Goal: Task Accomplishment & Management: Complete application form

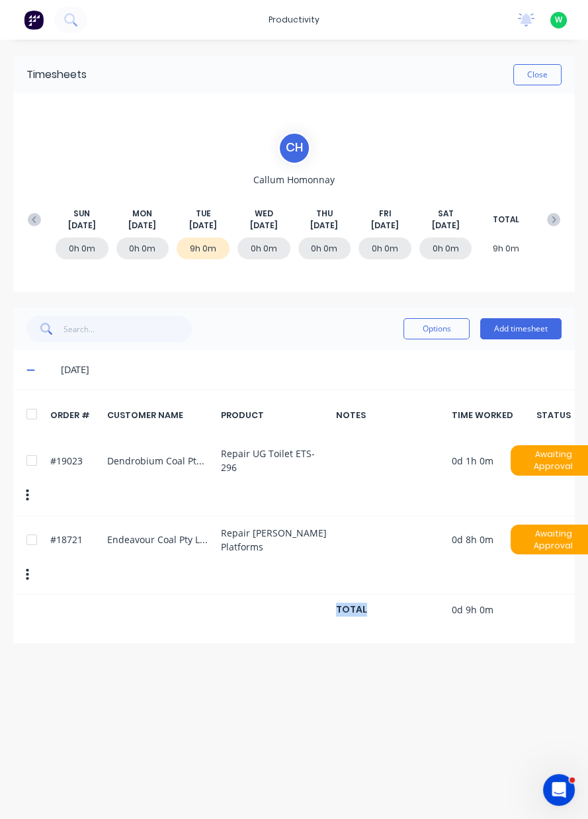
click at [0, 739] on div "Timesheets Close C H Callum Homonnay SUN Aug 10th MON Aug 11th TUE Aug 12th WED…" at bounding box center [294, 416] width 588 height 753
click at [541, 72] on button "Close" at bounding box center [537, 74] width 48 height 21
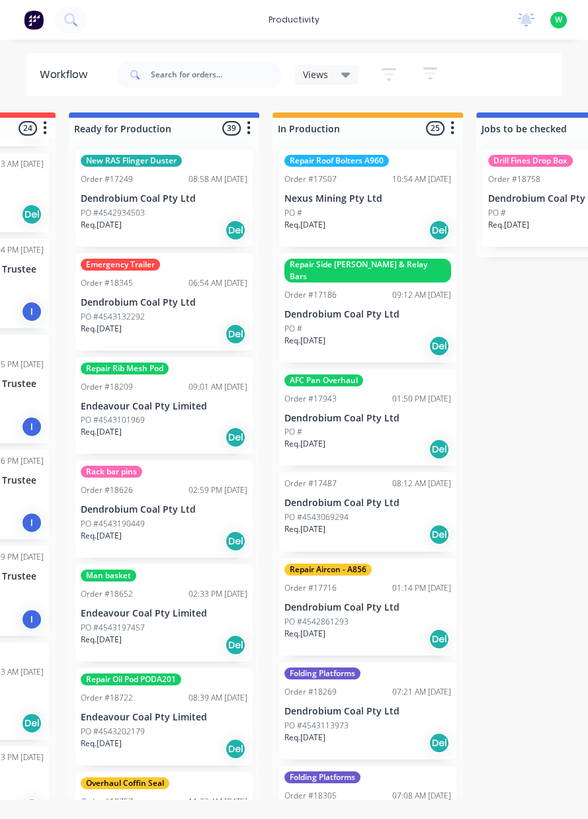
scroll to position [0, 369]
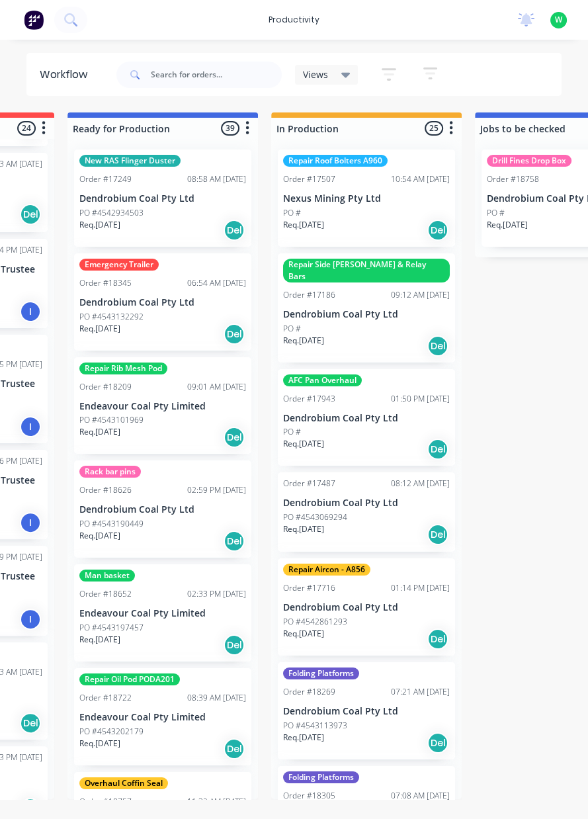
click at [287, 17] on div "productivity" at bounding box center [294, 20] width 64 height 20
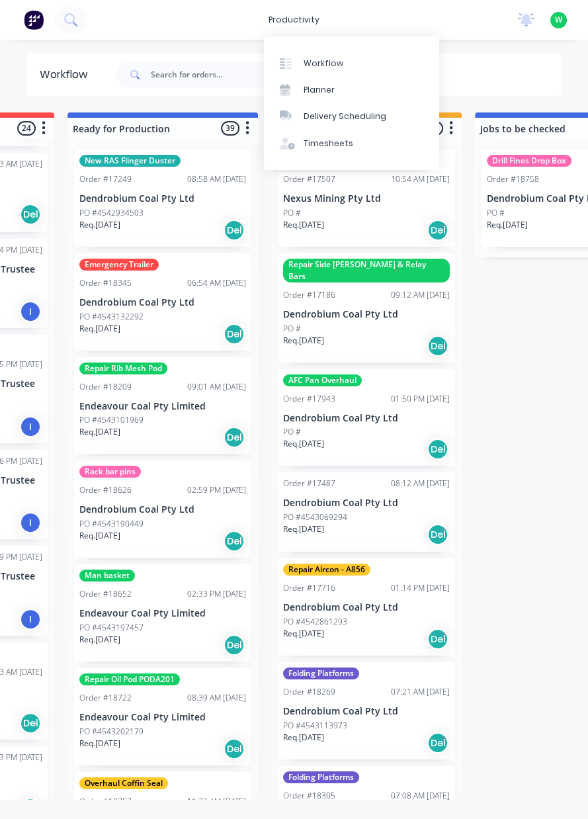
click at [338, 146] on div "Timesheets" at bounding box center [329, 144] width 50 height 12
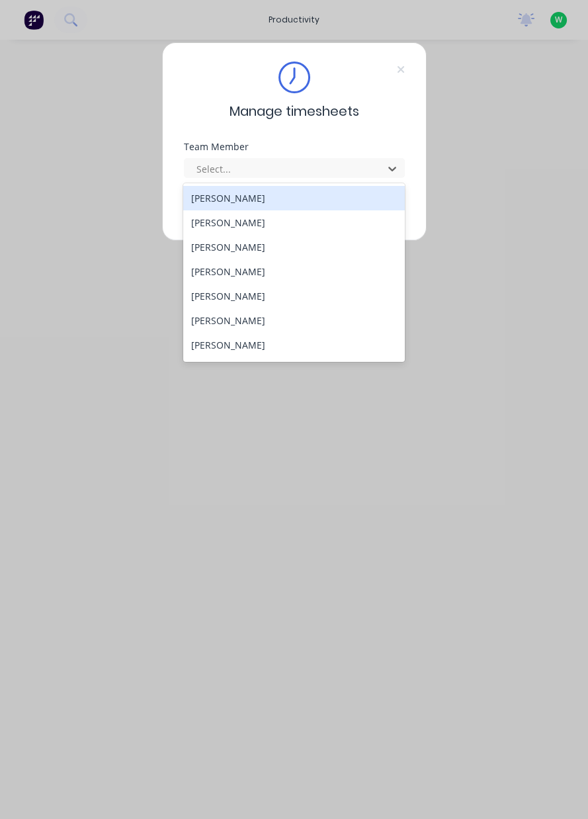
click at [245, 350] on div "Chris Tarlington" at bounding box center [294, 345] width 222 height 24
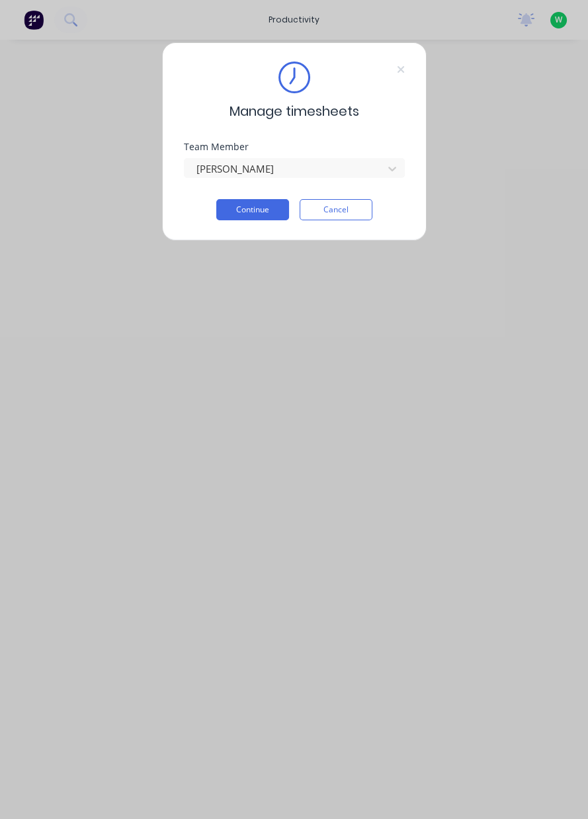
click at [245, 206] on button "Continue" at bounding box center [252, 209] width 73 height 21
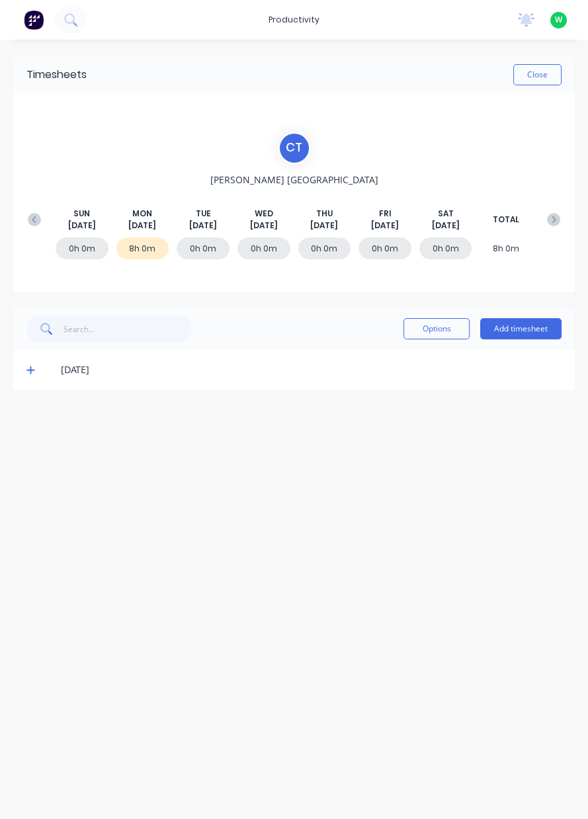
click at [522, 331] on button "Add timesheet" at bounding box center [520, 328] width 81 height 21
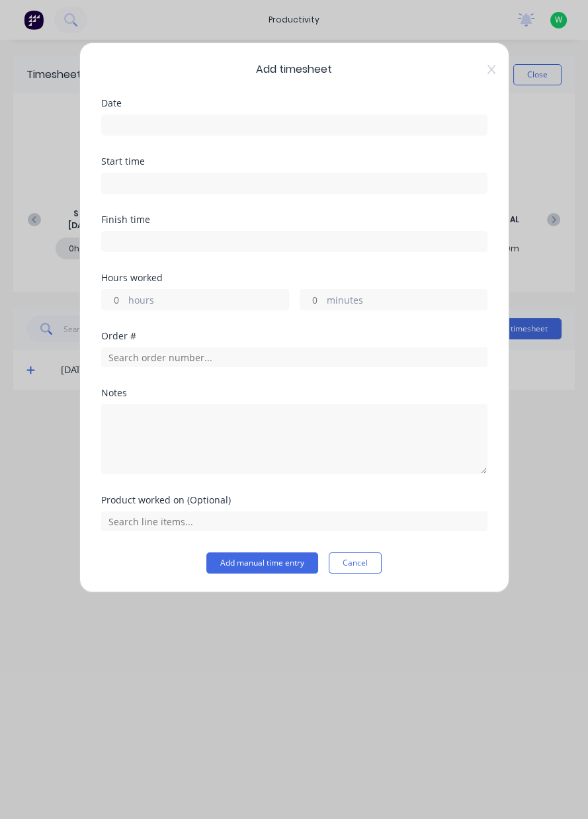
click at [208, 118] on input at bounding box center [294, 125] width 385 height 20
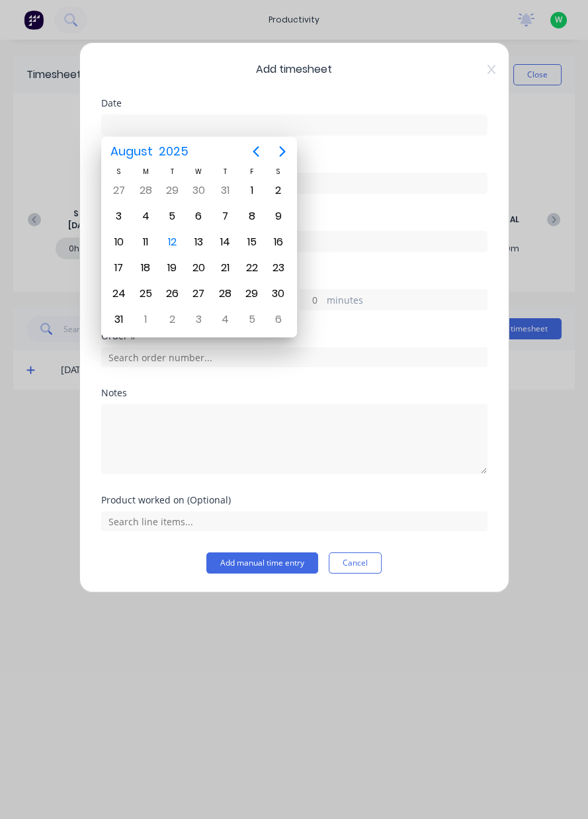
click at [169, 240] on div "12" at bounding box center [172, 242] width 20 height 20
type input "12/08/2025"
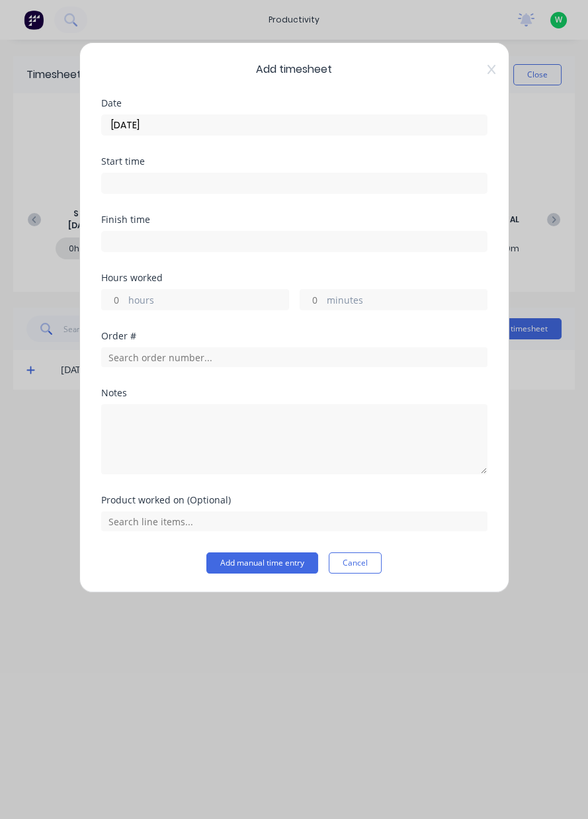
click at [119, 294] on input "hours" at bounding box center [113, 300] width 23 height 20
type input "4"
click at [145, 355] on input "text" at bounding box center [294, 357] width 386 height 20
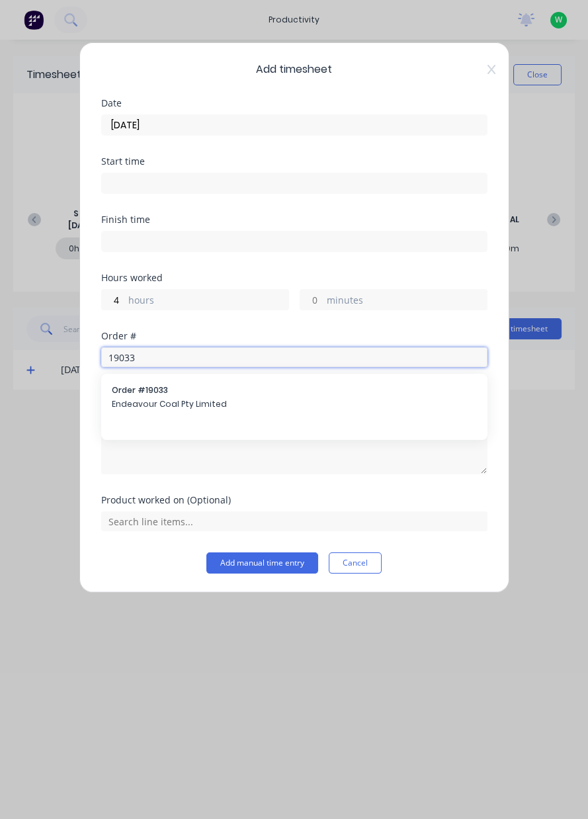
type input "19033"
click at [146, 398] on span "Endeavour Coal Pty Limited" at bounding box center [294, 404] width 365 height 12
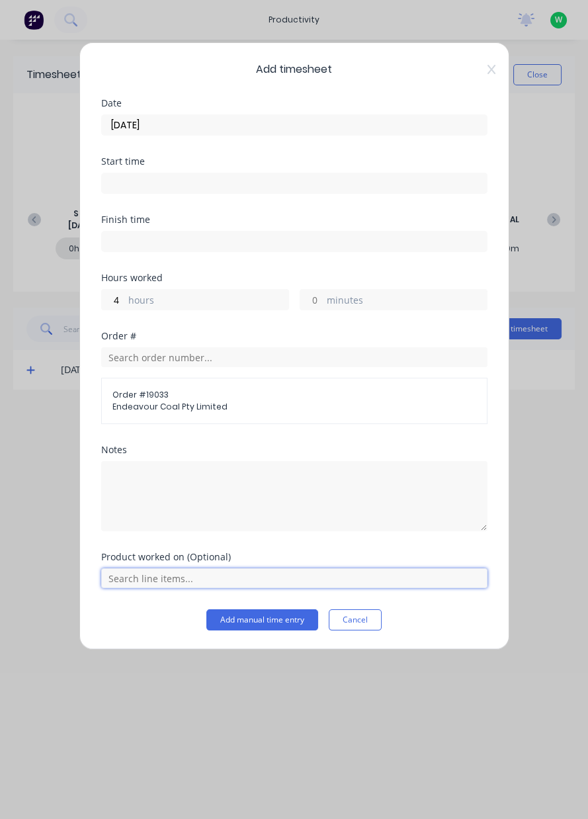
click at [159, 580] on input "text" at bounding box center [294, 578] width 386 height 20
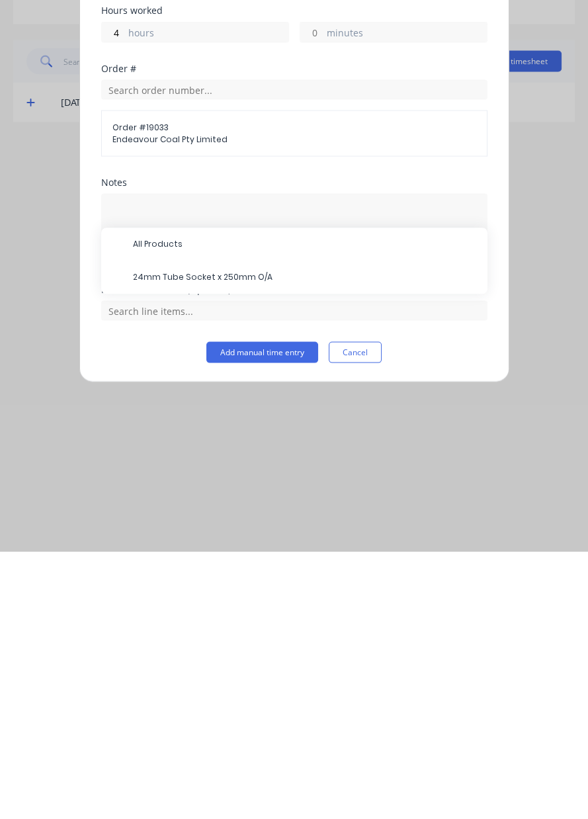
click at [200, 544] on span "24mm Tube Socket x 250mm O/A" at bounding box center [305, 545] width 344 height 12
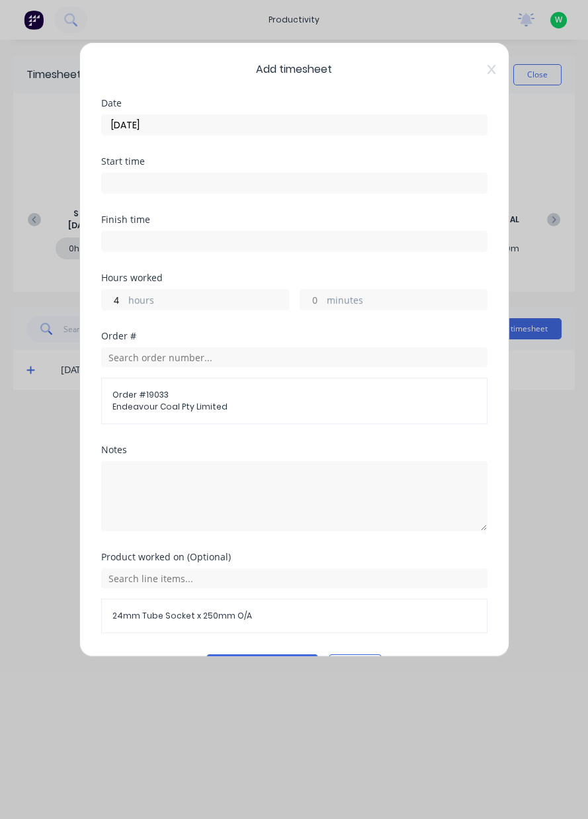
scroll to position [35, 0]
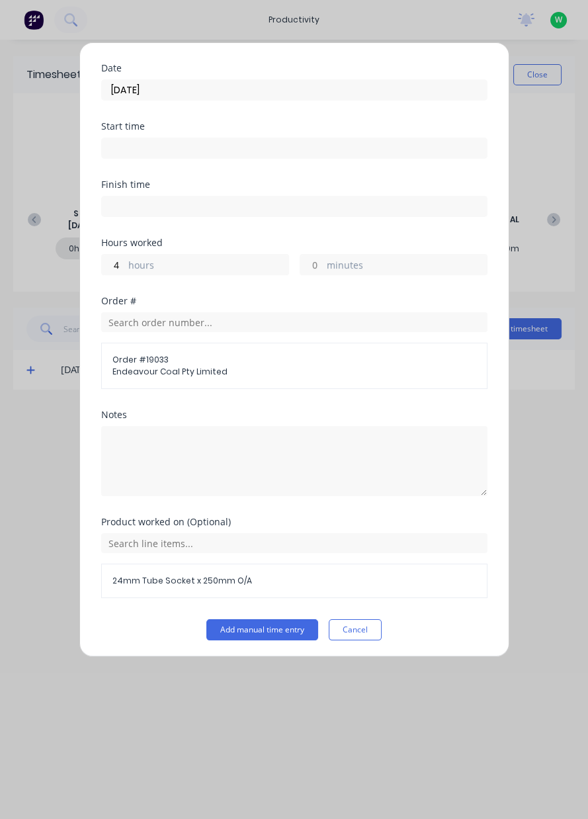
click at [259, 631] on button "Add manual time entry" at bounding box center [262, 629] width 112 height 21
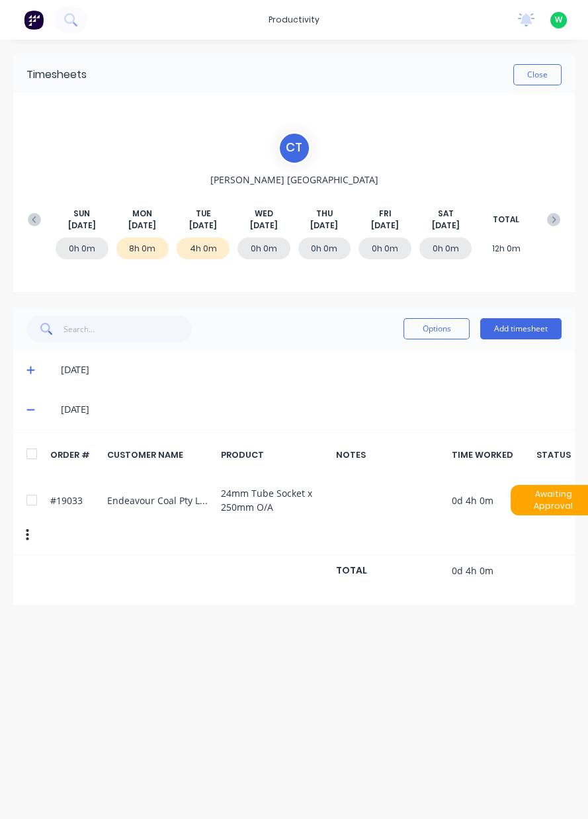
click at [527, 332] on button "Add timesheet" at bounding box center [520, 328] width 81 height 21
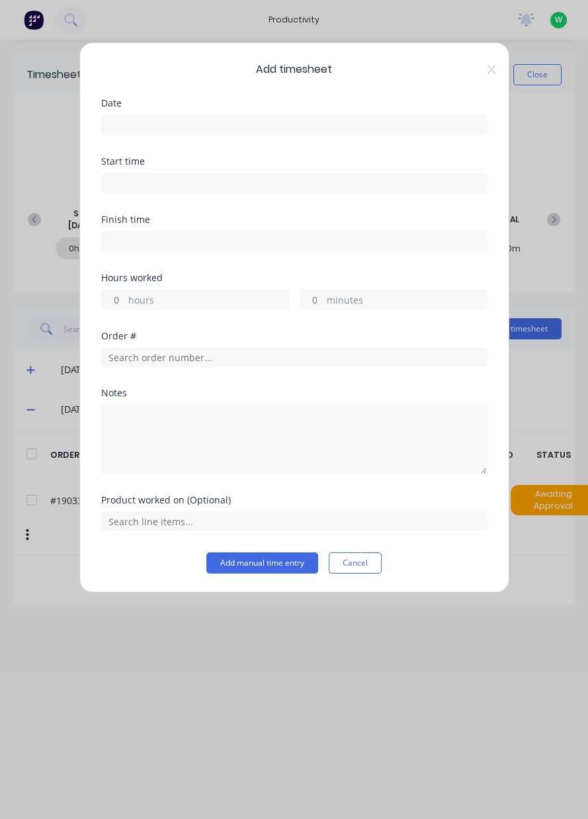
click at [150, 126] on input at bounding box center [294, 125] width 385 height 20
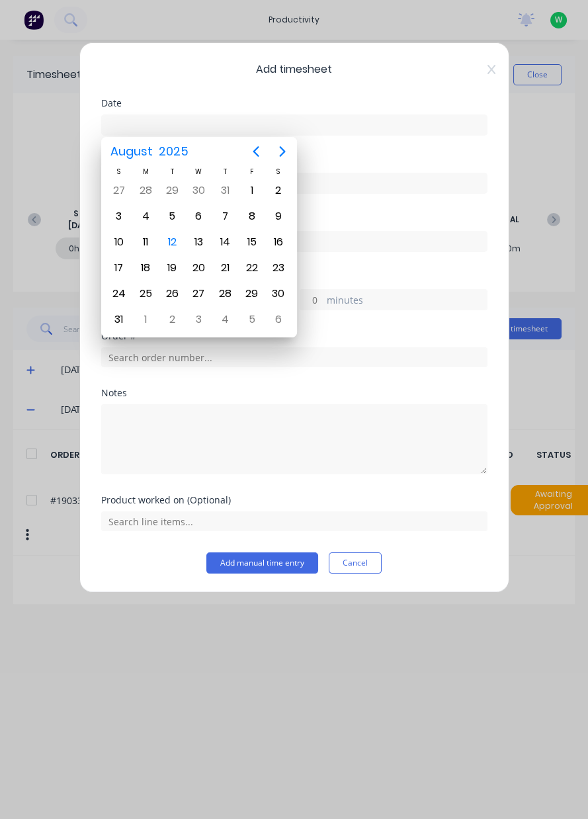
click at [170, 245] on div "12" at bounding box center [172, 242] width 20 height 20
type input "12/08/2025"
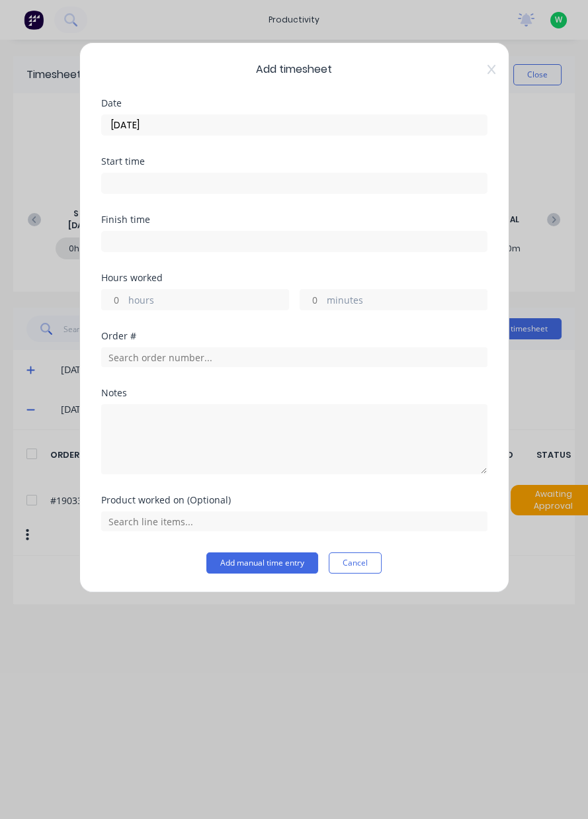
click at [108, 300] on input "hours" at bounding box center [113, 300] width 23 height 20
type input "1"
click at [170, 361] on input "text" at bounding box center [294, 357] width 386 height 20
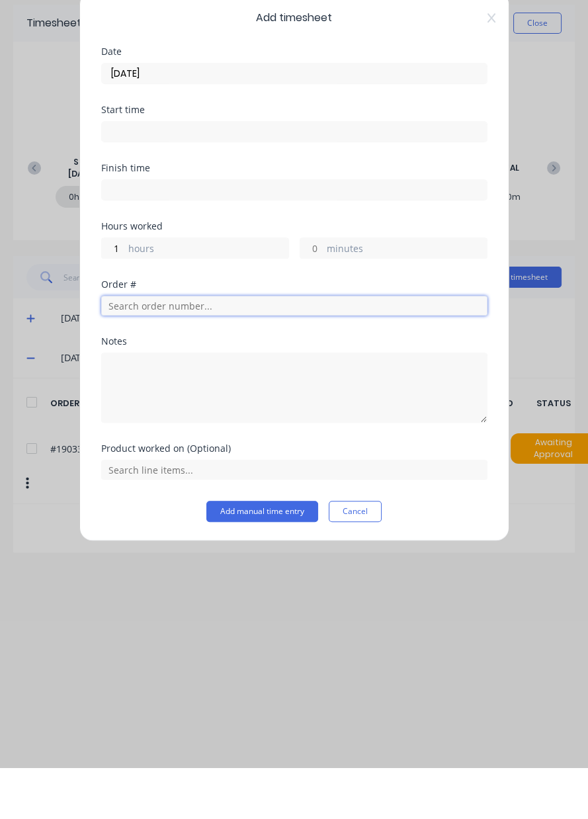
click at [161, 359] on input "text" at bounding box center [294, 357] width 386 height 20
type input "19003"
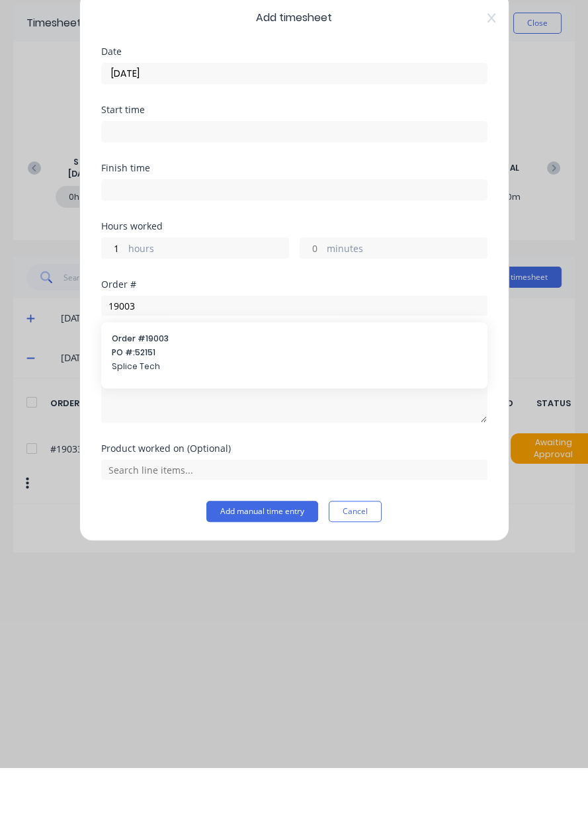
click at [148, 398] on span "PO #: 52151" at bounding box center [294, 404] width 365 height 12
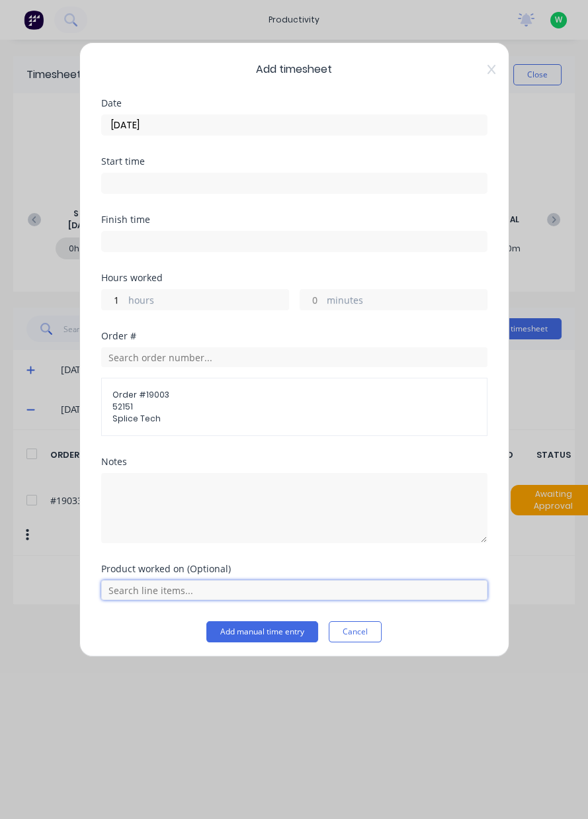
click at [157, 592] on input "text" at bounding box center [294, 590] width 386 height 20
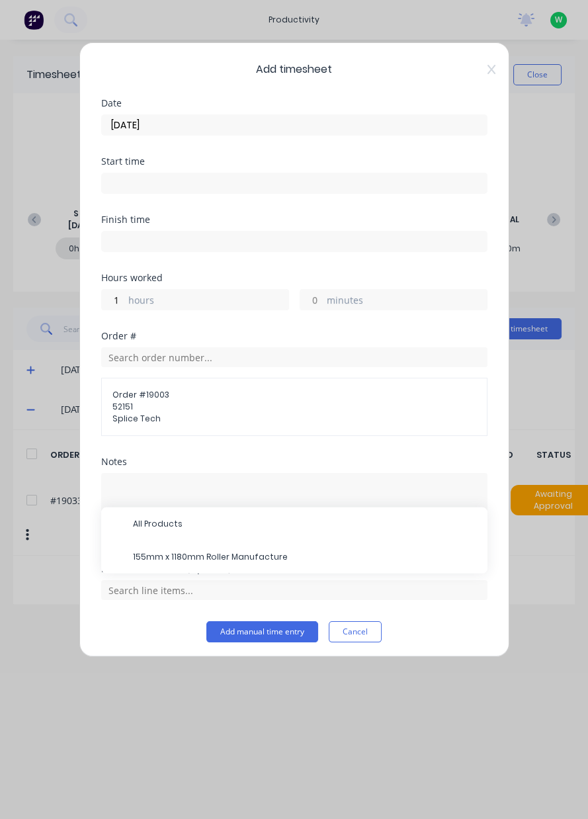
click at [242, 554] on span "155mm x 1180mm Roller Manufacture" at bounding box center [305, 557] width 344 height 12
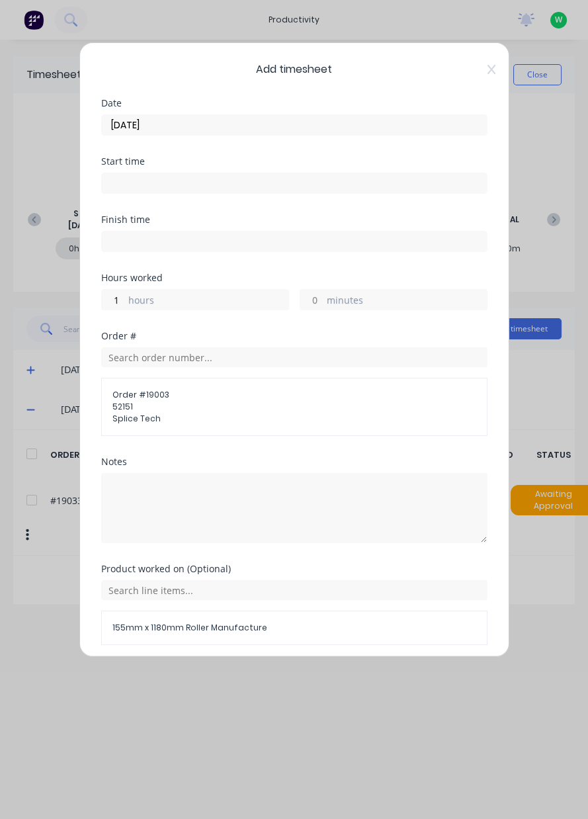
click at [265, 678] on button "Add manual time entry" at bounding box center [262, 676] width 112 height 21
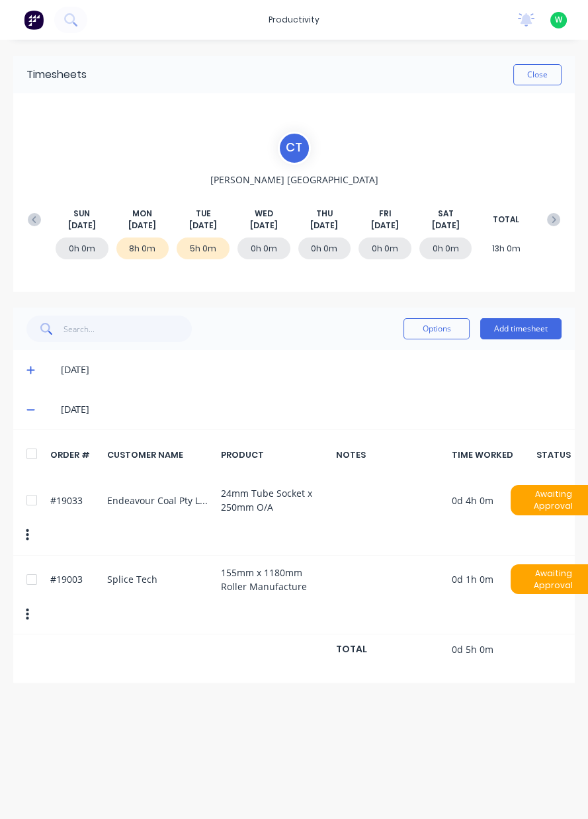
click at [525, 326] on button "Add timesheet" at bounding box center [520, 328] width 81 height 21
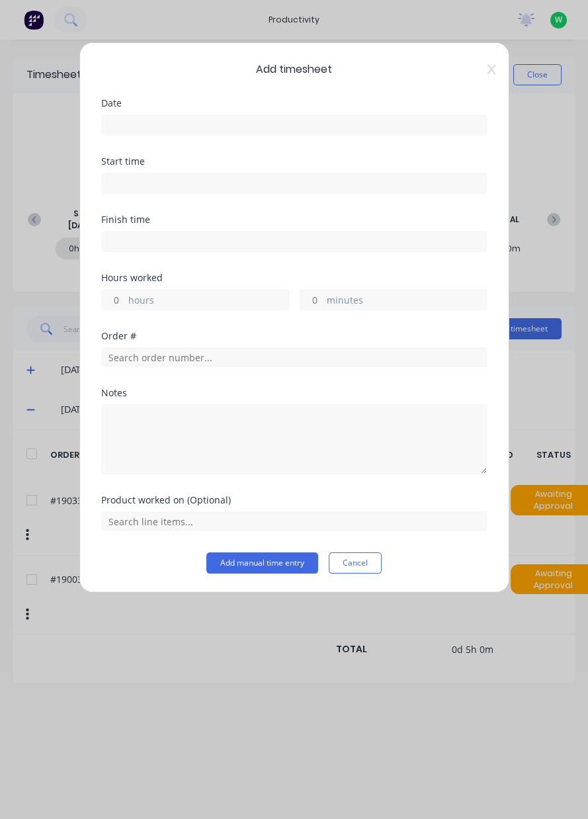
click at [226, 129] on input at bounding box center [294, 125] width 385 height 20
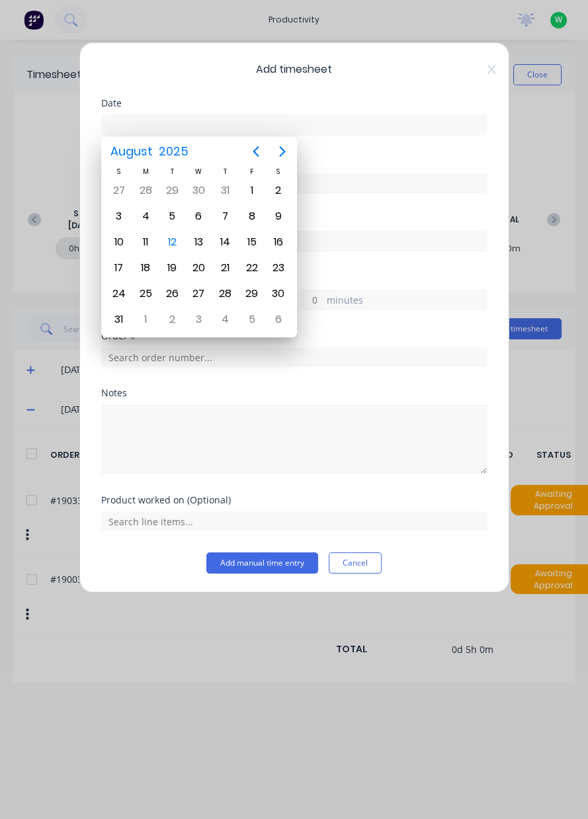
click at [173, 243] on div "12" at bounding box center [172, 242] width 20 height 20
type input "12/08/2025"
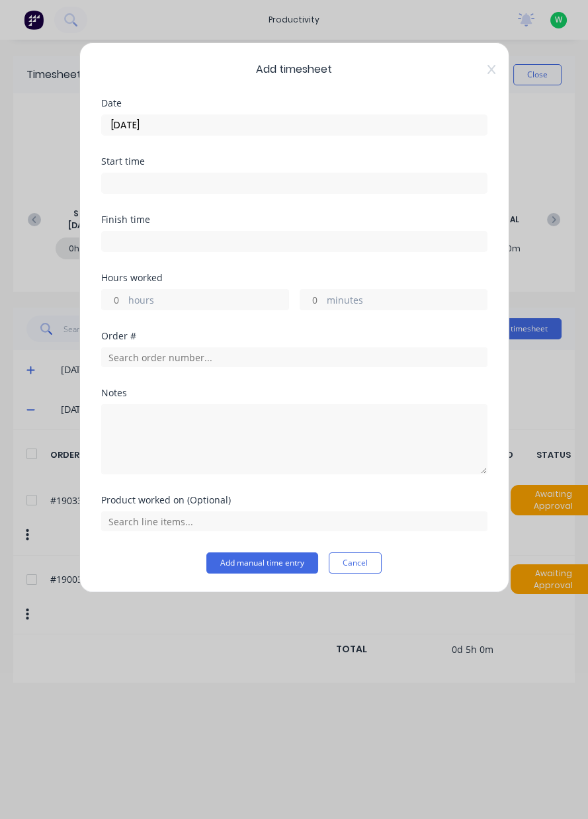
click at [115, 303] on input "hours" at bounding box center [113, 300] width 23 height 20
type input "3"
click at [157, 357] on input "text" at bounding box center [294, 357] width 386 height 20
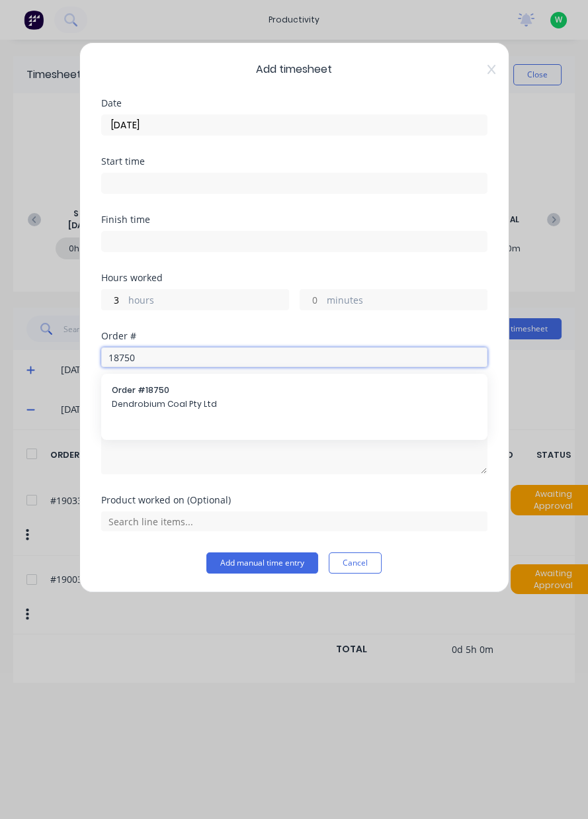
type input "18750"
click at [158, 400] on span "Dendrobium Coal Pty Ltd" at bounding box center [294, 404] width 365 height 12
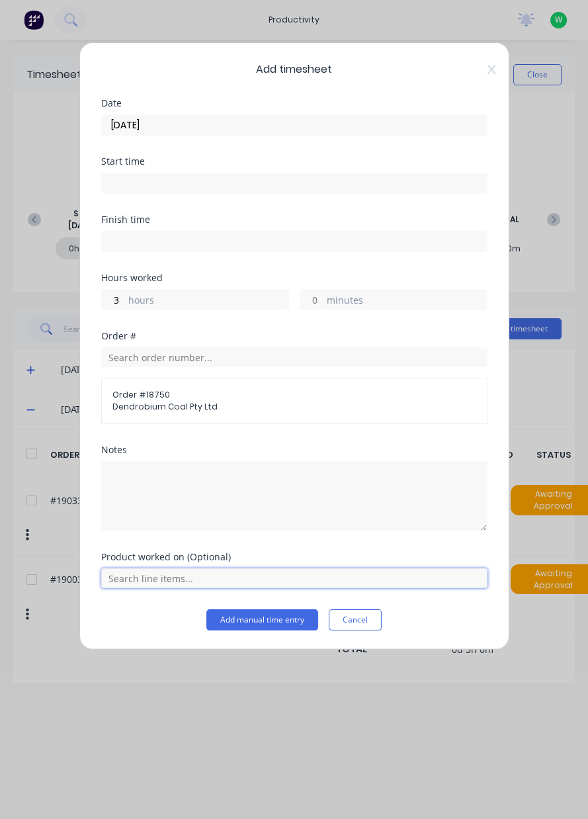
click at [160, 577] on input "text" at bounding box center [294, 578] width 386 height 20
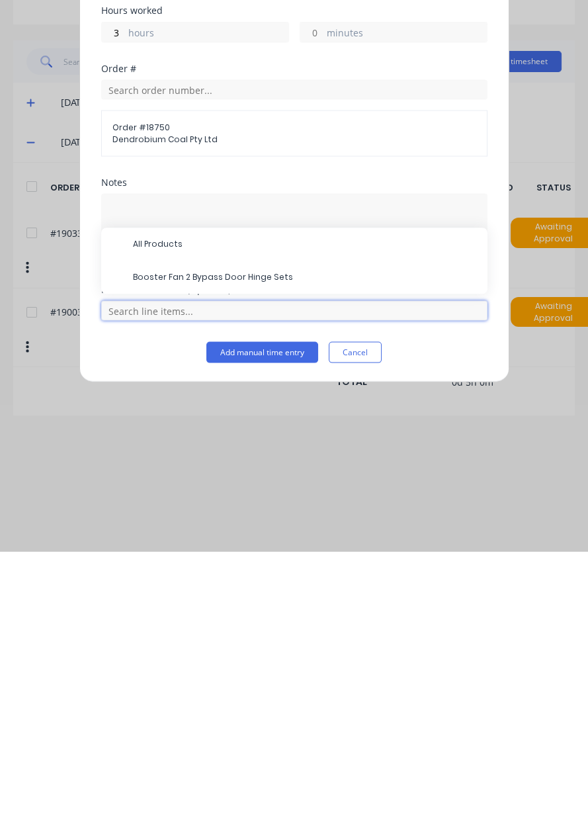
scroll to position [32, 0]
click at [259, 545] on span "Booster Fan 2 Bypass Door Hinge Sets" at bounding box center [305, 545] width 344 height 12
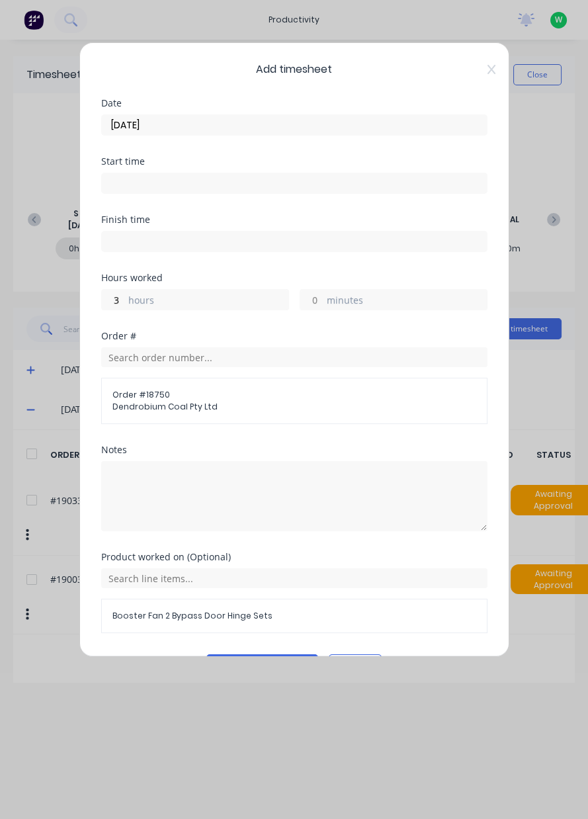
scroll to position [35, 0]
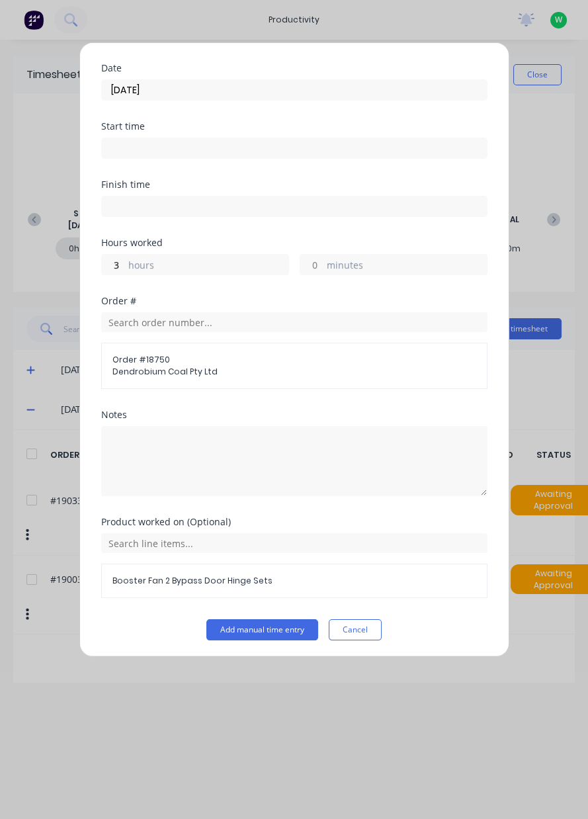
click at [278, 630] on button "Add manual time entry" at bounding box center [262, 629] width 112 height 21
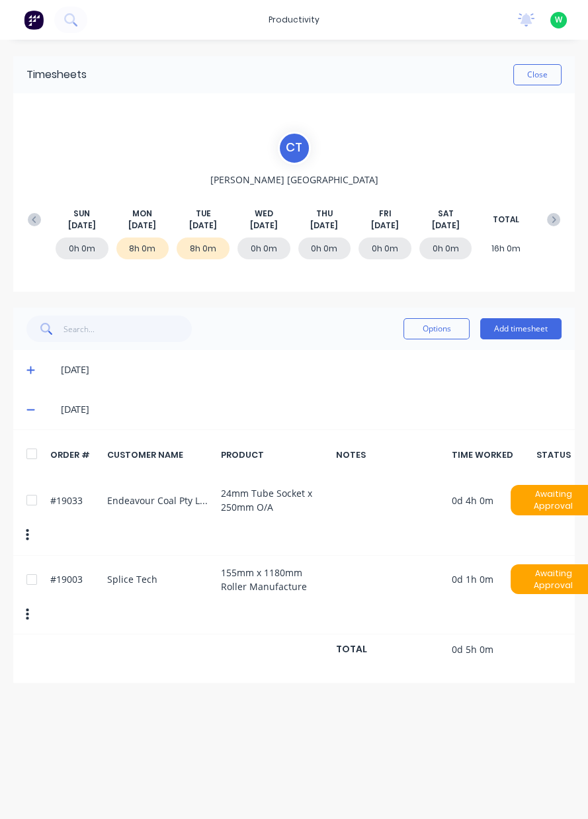
scroll to position [0, 0]
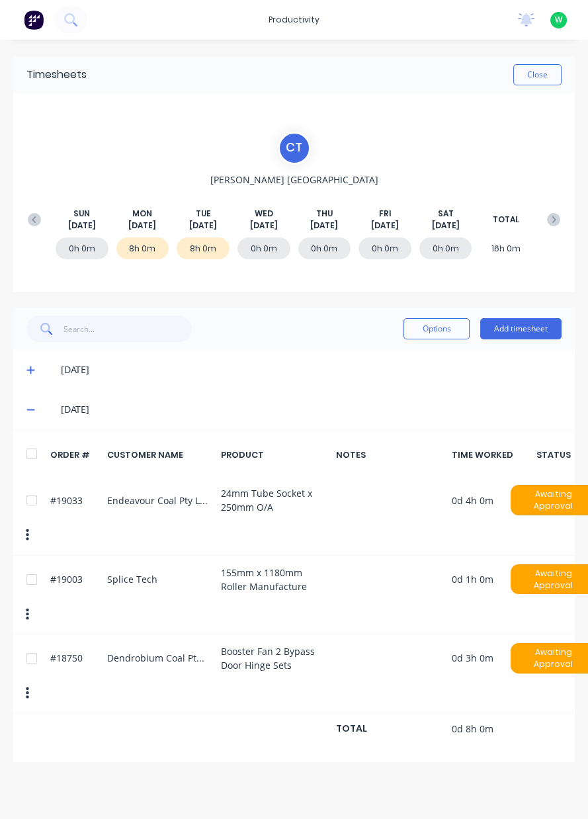
click at [540, 326] on button "Add timesheet" at bounding box center [520, 328] width 81 height 21
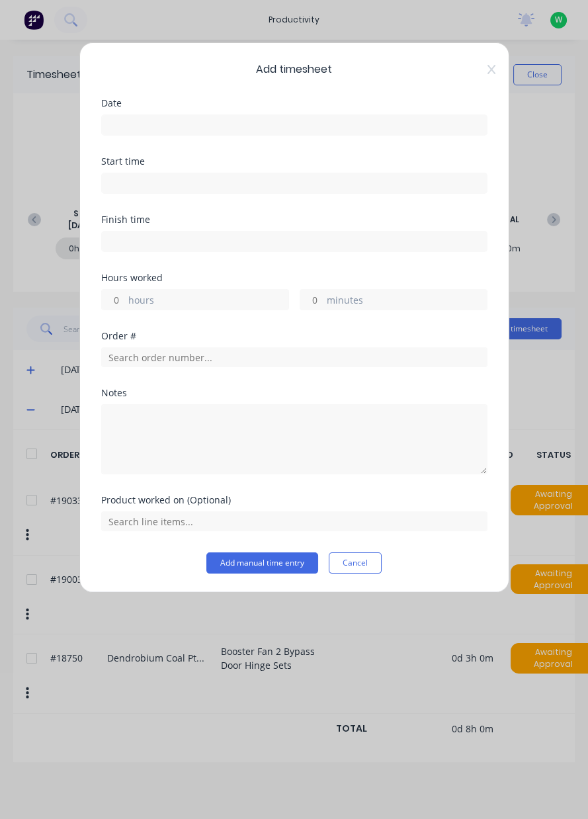
click at [187, 126] on input at bounding box center [294, 125] width 385 height 20
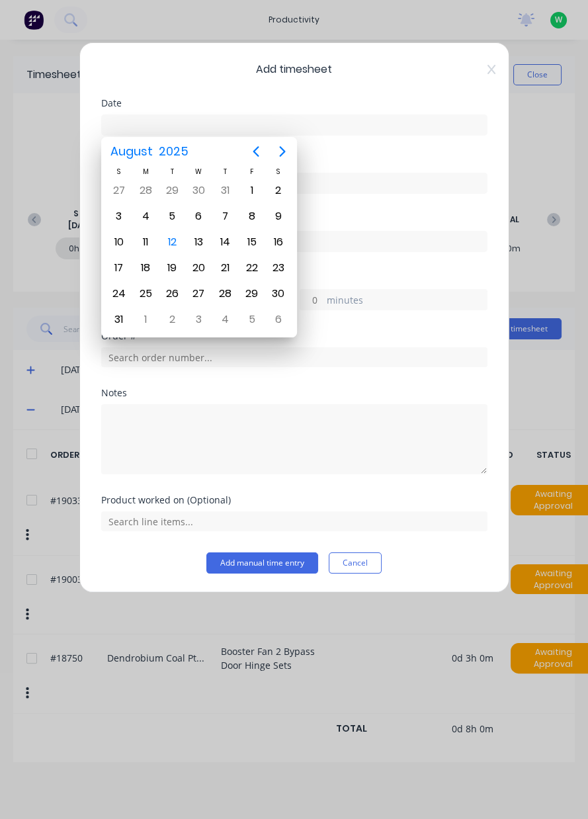
click at [181, 243] on div "12" at bounding box center [172, 242] width 26 height 25
type input "12/08/2025"
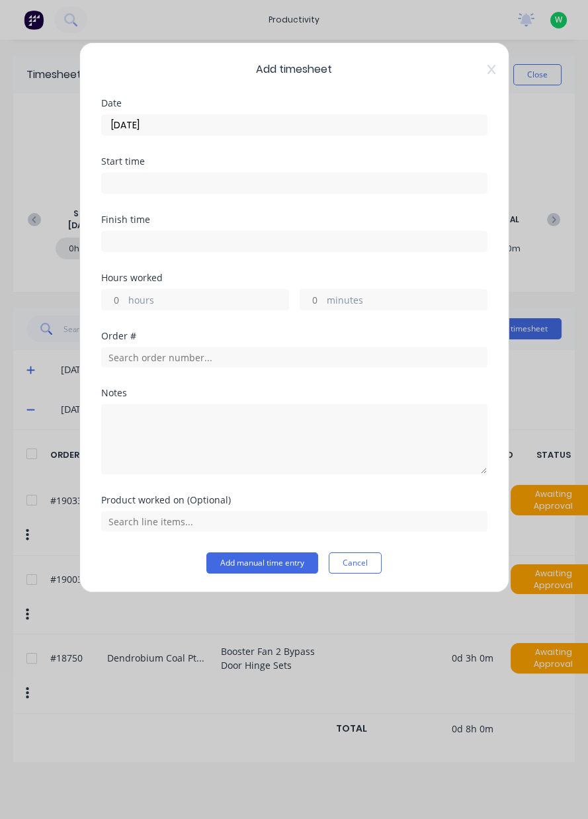
click at [120, 300] on input "hours" at bounding box center [113, 300] width 23 height 20
click at [321, 303] on input "minutes" at bounding box center [311, 300] width 23 height 20
type input "30"
click at [140, 355] on input "text" at bounding box center [294, 357] width 386 height 20
click at [163, 351] on input "text" at bounding box center [294, 357] width 386 height 20
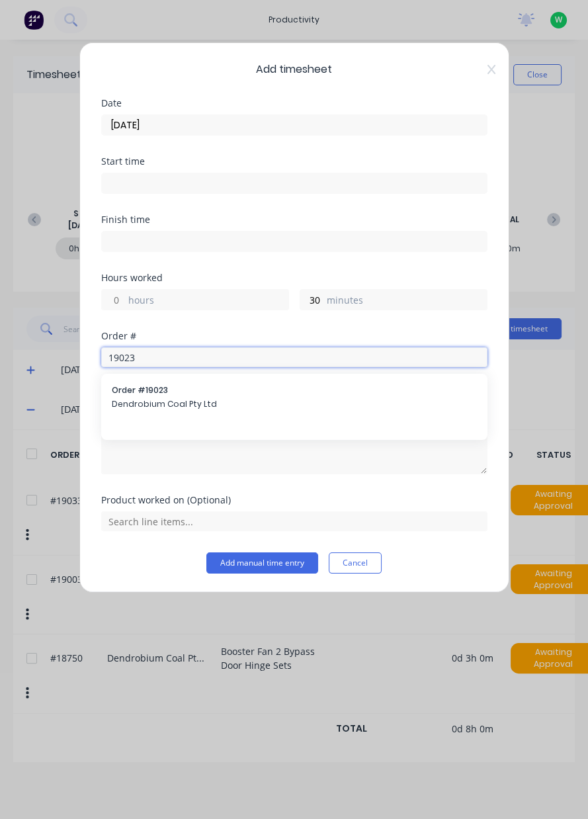
type input "19023"
click at [160, 400] on span "Dendrobium Coal Pty Ltd" at bounding box center [294, 404] width 365 height 12
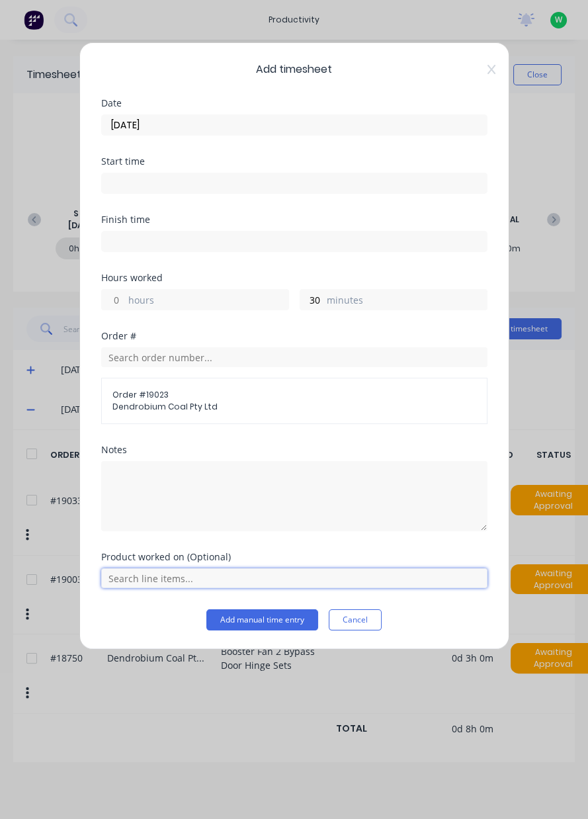
click at [157, 580] on input "text" at bounding box center [294, 578] width 386 height 20
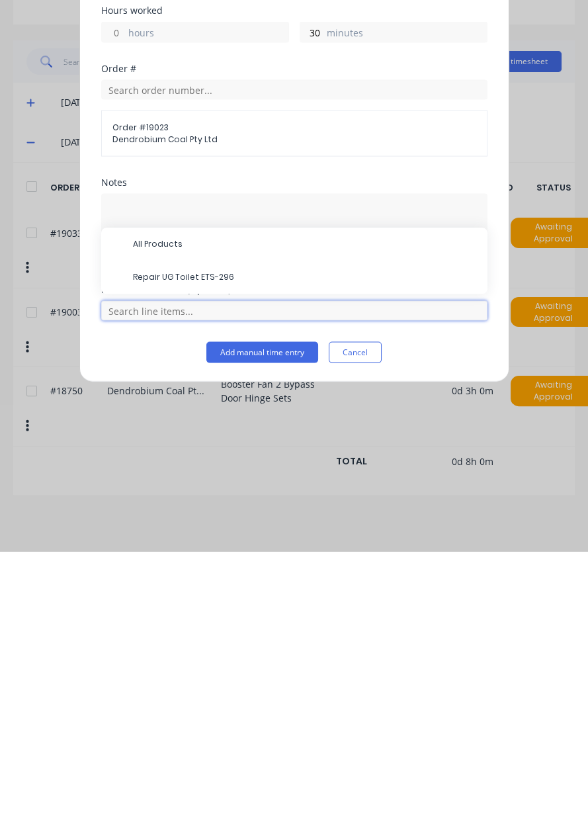
scroll to position [32, 0]
click at [207, 542] on span "Repair UG Toilet ETS-296" at bounding box center [305, 545] width 344 height 12
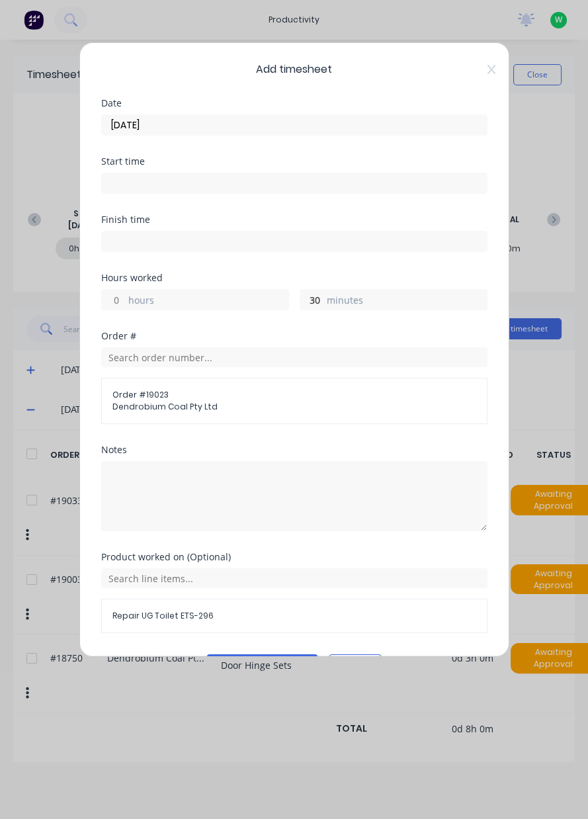
scroll to position [35, 0]
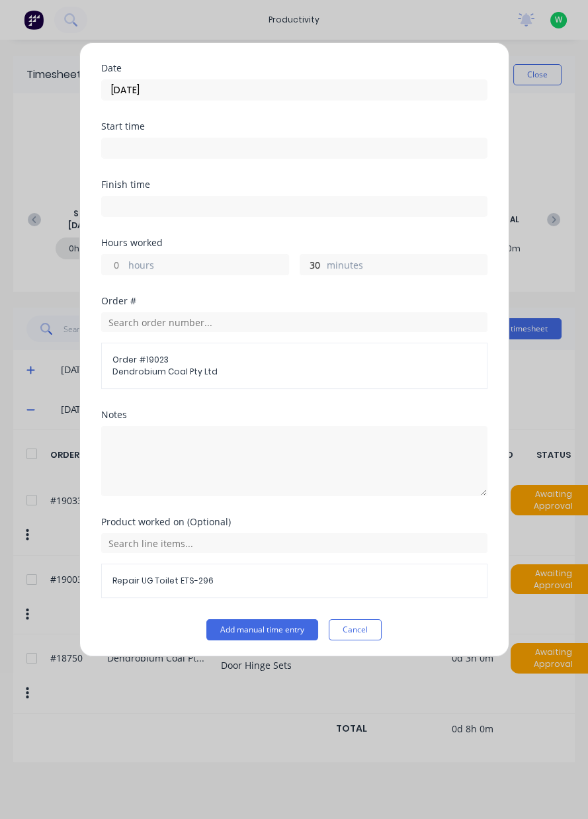
click at [279, 631] on button "Add manual time entry" at bounding box center [262, 629] width 112 height 21
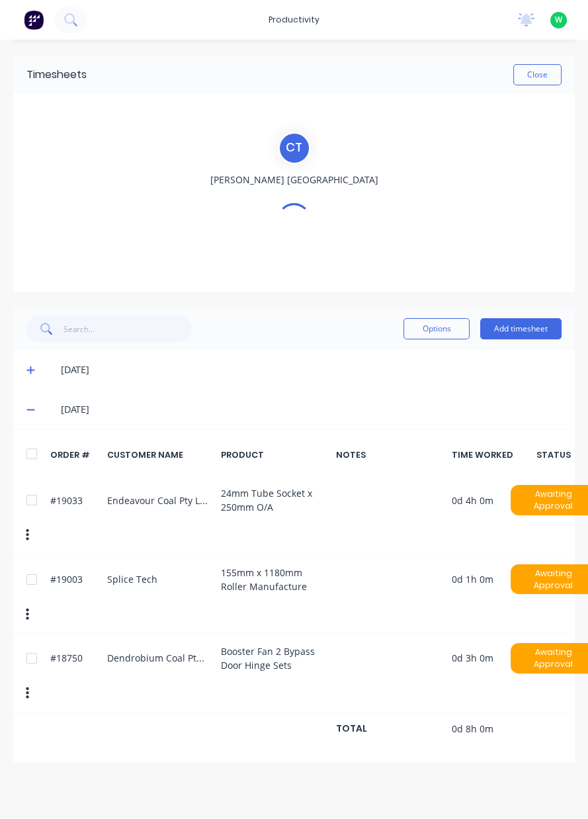
scroll to position [0, 0]
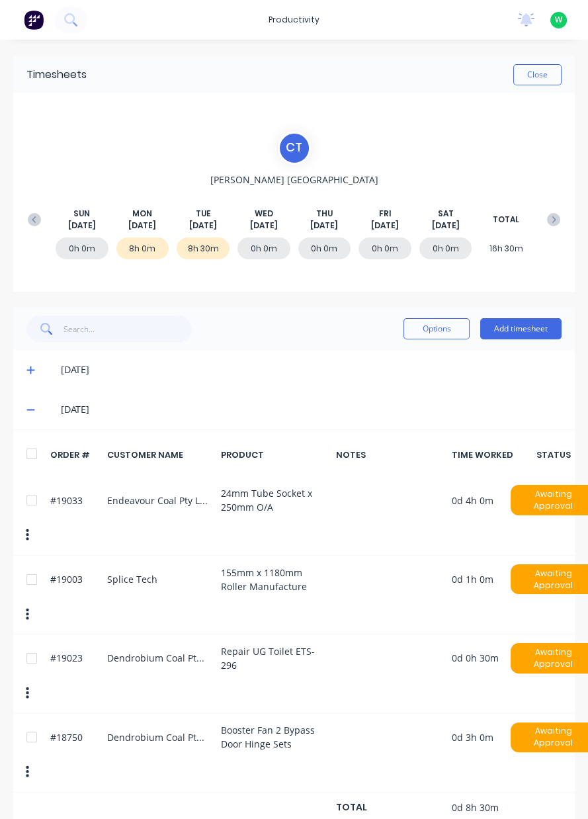
click at [517, 333] on button "Add timesheet" at bounding box center [520, 328] width 81 height 21
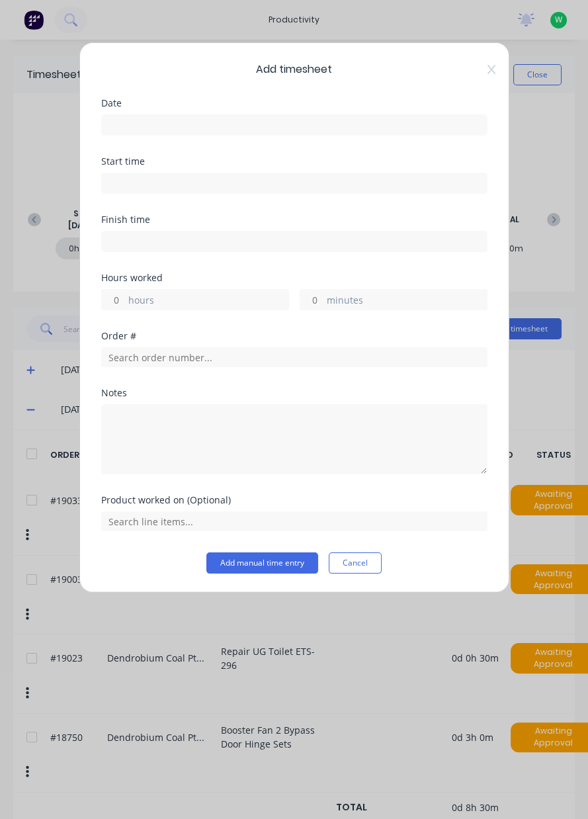
click at [292, 122] on input at bounding box center [294, 125] width 385 height 20
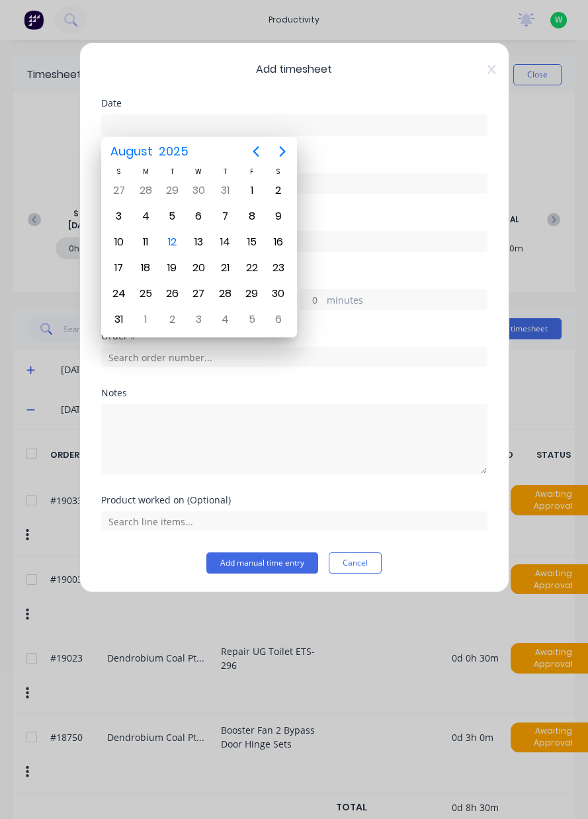
click at [175, 242] on div "12" at bounding box center [172, 242] width 20 height 20
type input "12/08/2025"
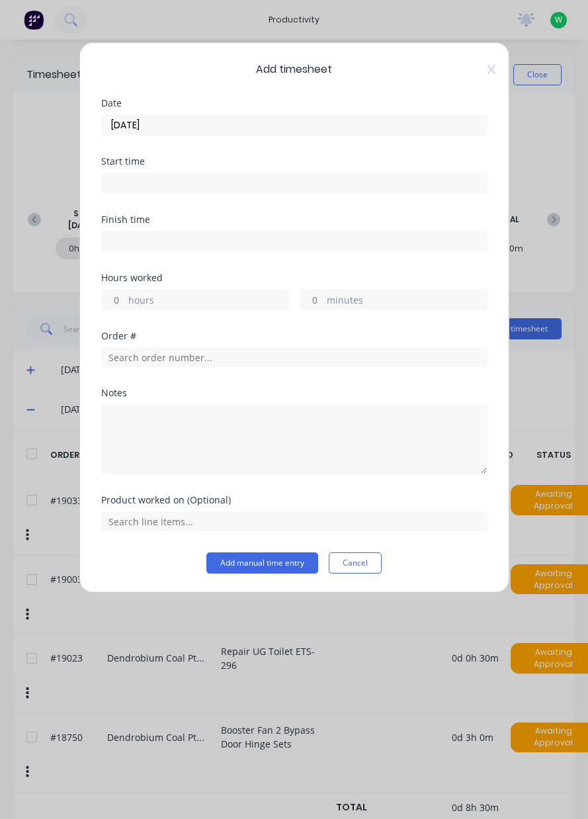
click at [114, 304] on input "hours" at bounding box center [113, 300] width 23 height 20
click at [320, 302] on input "minutes" at bounding box center [311, 300] width 23 height 20
type input "30"
click at [157, 361] on input "text" at bounding box center [294, 357] width 386 height 20
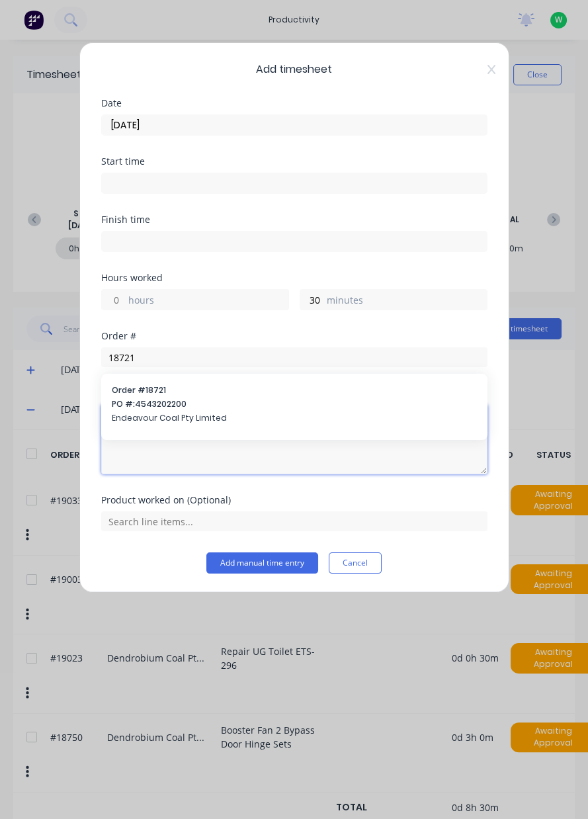
click at [149, 408] on textarea at bounding box center [294, 439] width 386 height 70
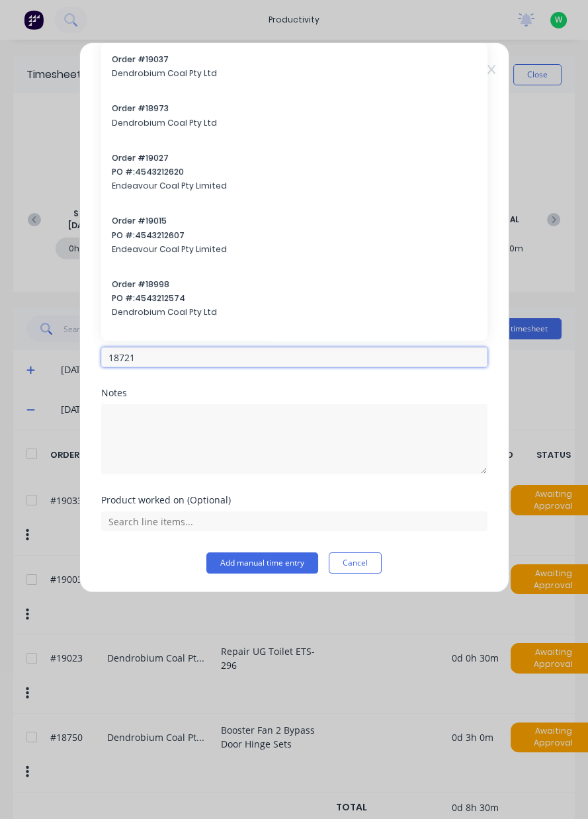
click at [157, 357] on input "18721" at bounding box center [294, 357] width 386 height 20
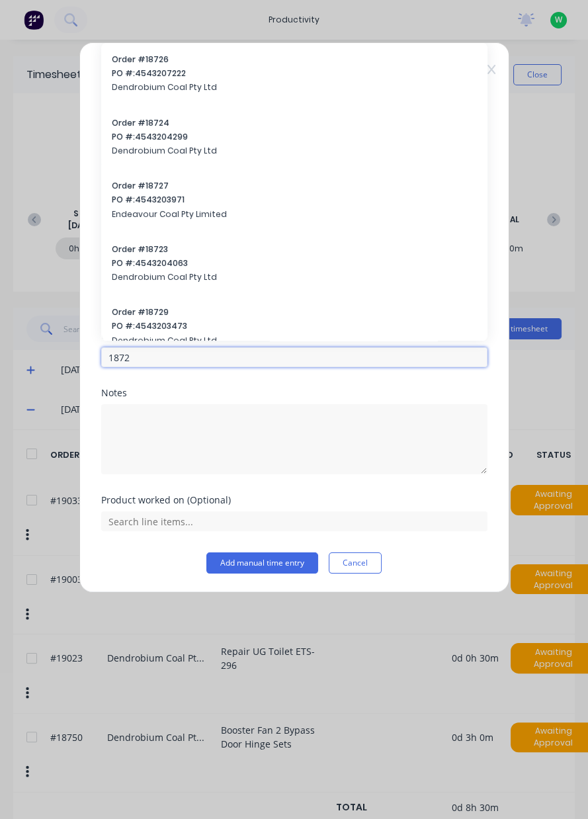
type input "18721"
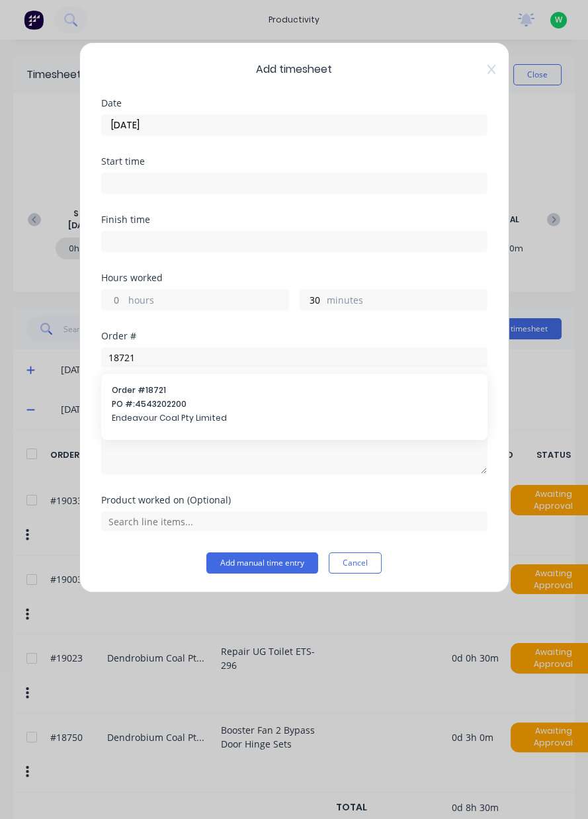
click at [153, 408] on span "PO #: 4543202200" at bounding box center [294, 404] width 365 height 12
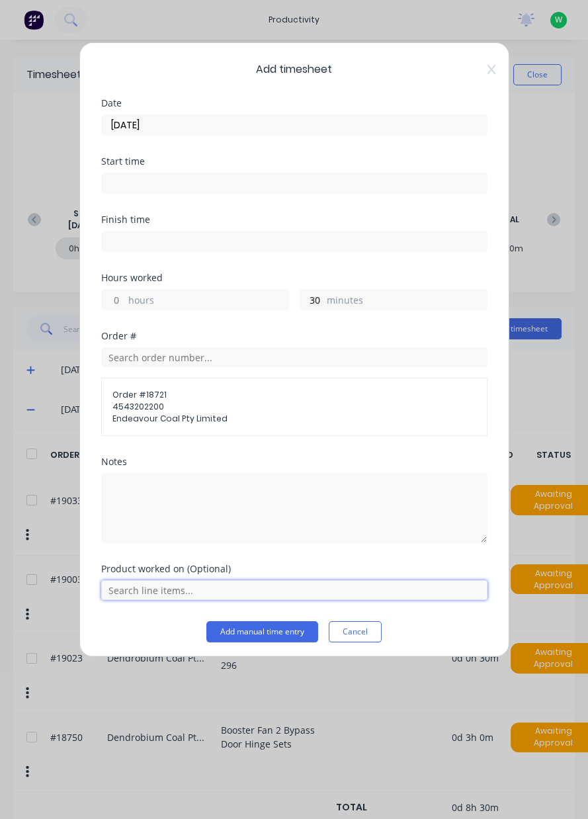
click at [153, 594] on input "text" at bounding box center [294, 590] width 386 height 20
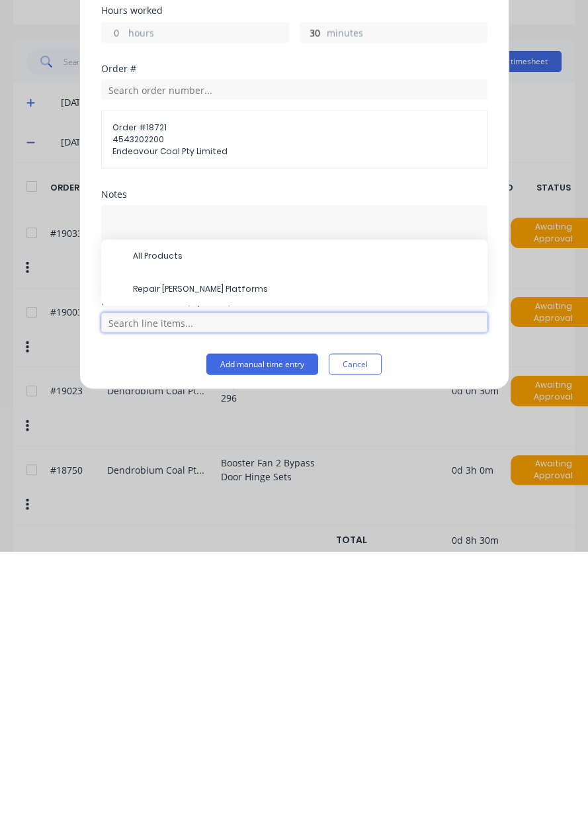
scroll to position [45, 0]
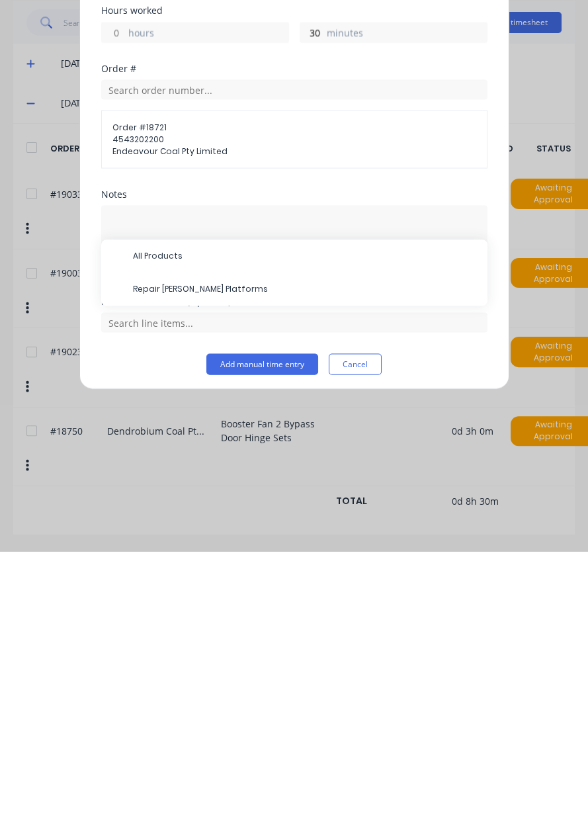
click at [191, 557] on span "Repair [PERSON_NAME] Platforms" at bounding box center [305, 557] width 344 height 12
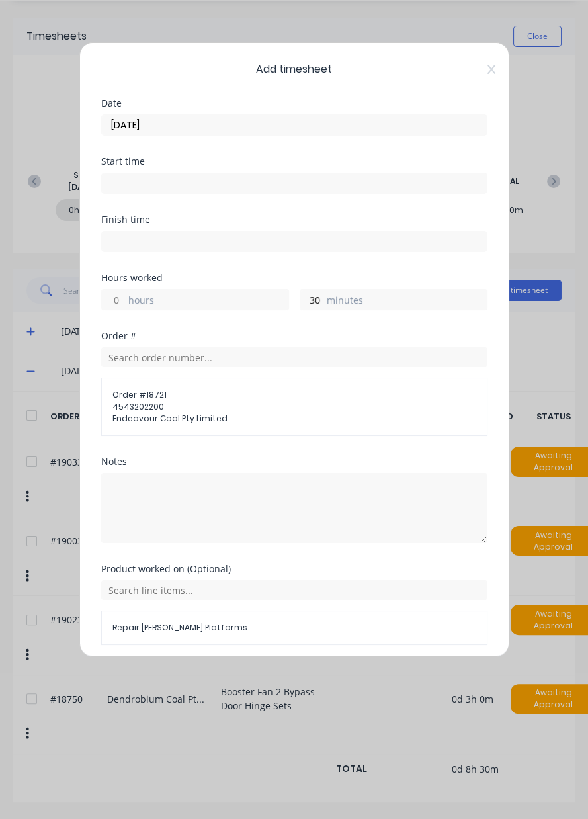
scroll to position [47, 0]
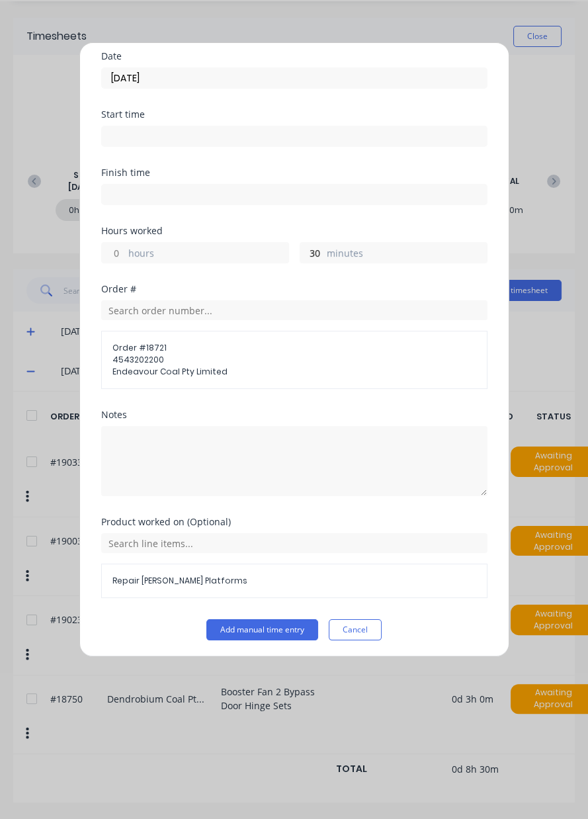
click at [271, 629] on button "Add manual time entry" at bounding box center [262, 629] width 112 height 21
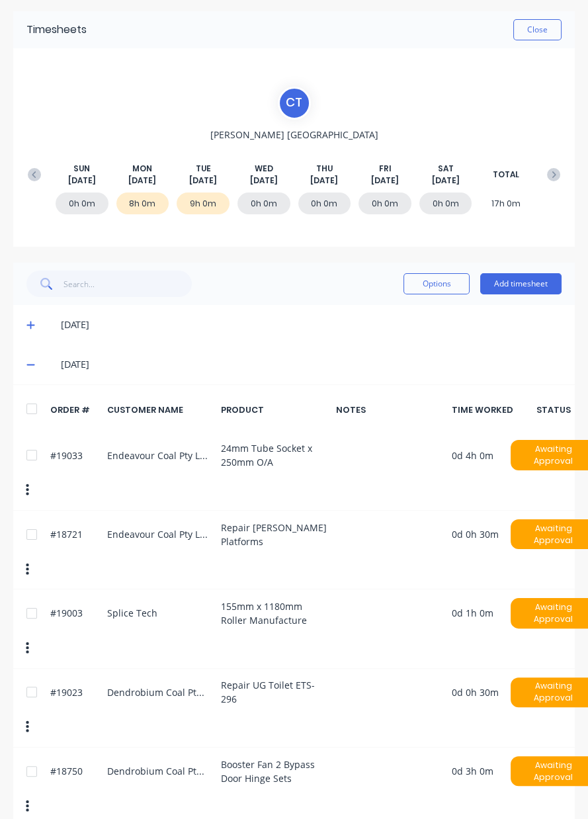
scroll to position [0, 0]
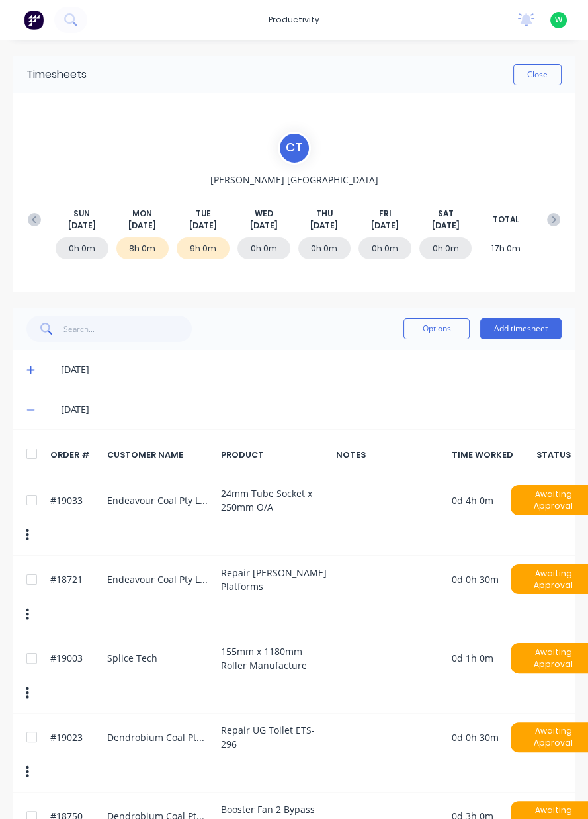
click at [524, 331] on button "Add timesheet" at bounding box center [520, 328] width 81 height 21
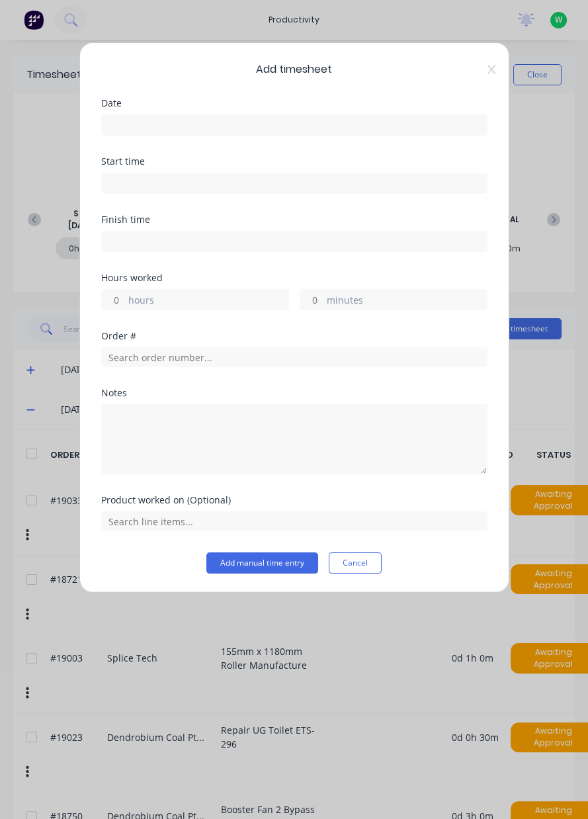
click at [197, 125] on input at bounding box center [294, 125] width 385 height 20
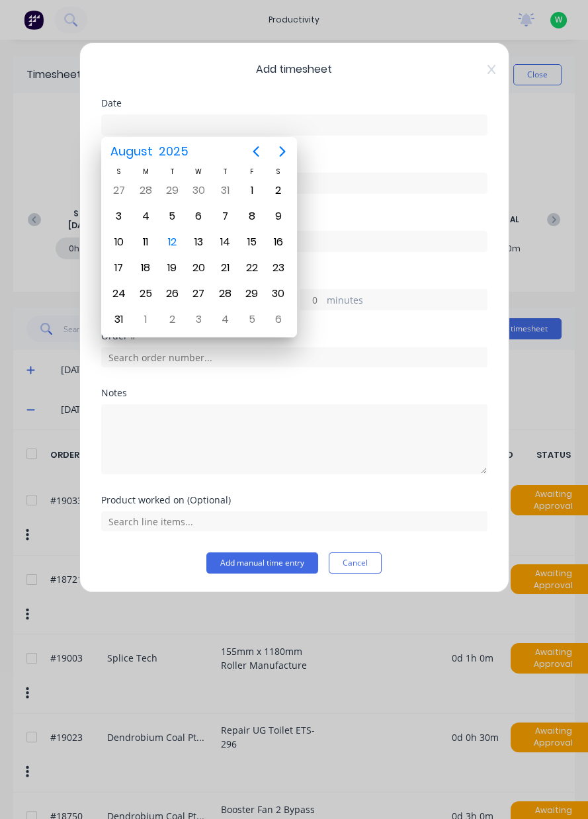
click at [177, 247] on div "12" at bounding box center [172, 242] width 26 height 25
type input "12/08/2025"
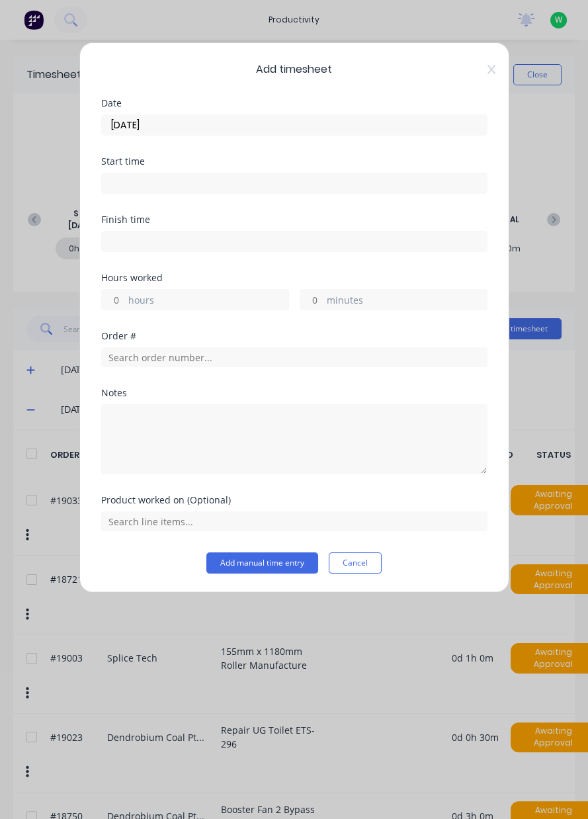
click at [114, 302] on input "hours" at bounding box center [113, 300] width 23 height 20
type input "1"
click at [200, 356] on input "text" at bounding box center [294, 357] width 386 height 20
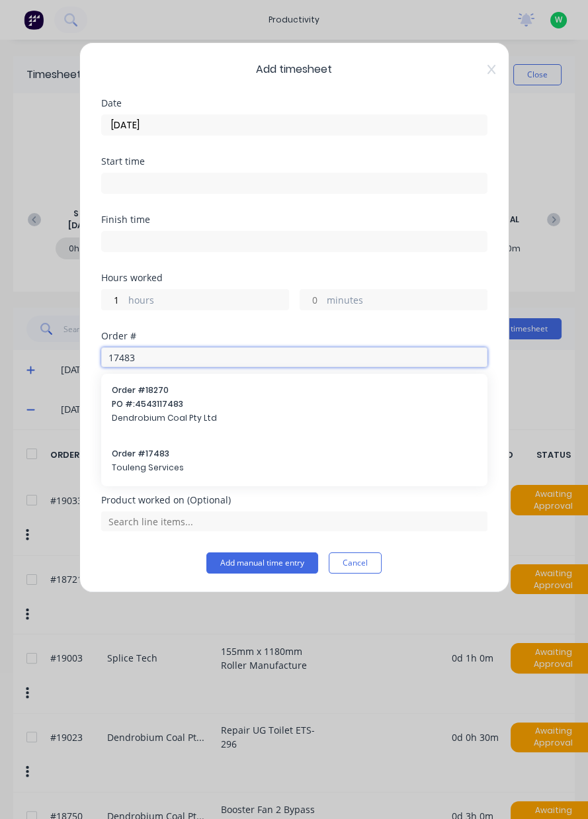
type input "17483"
click at [151, 462] on span "Touleng Services" at bounding box center [294, 468] width 365 height 12
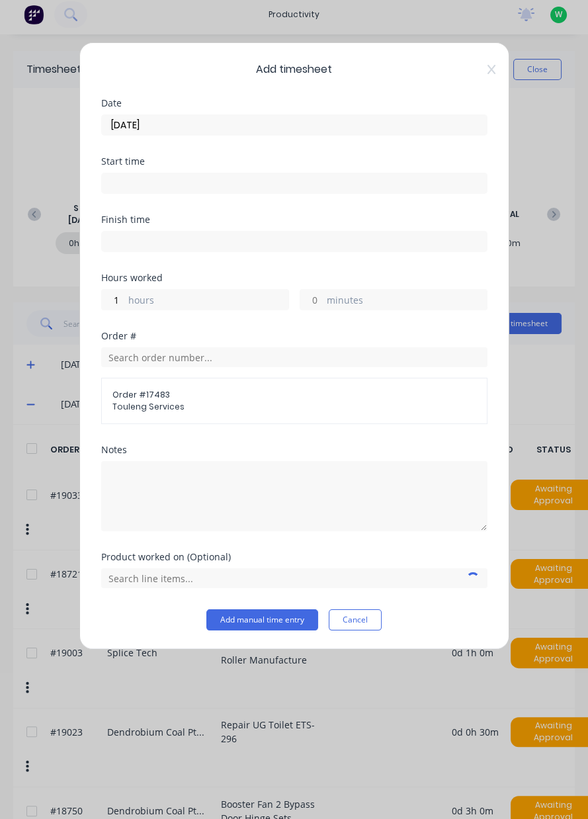
scroll to position [13, 0]
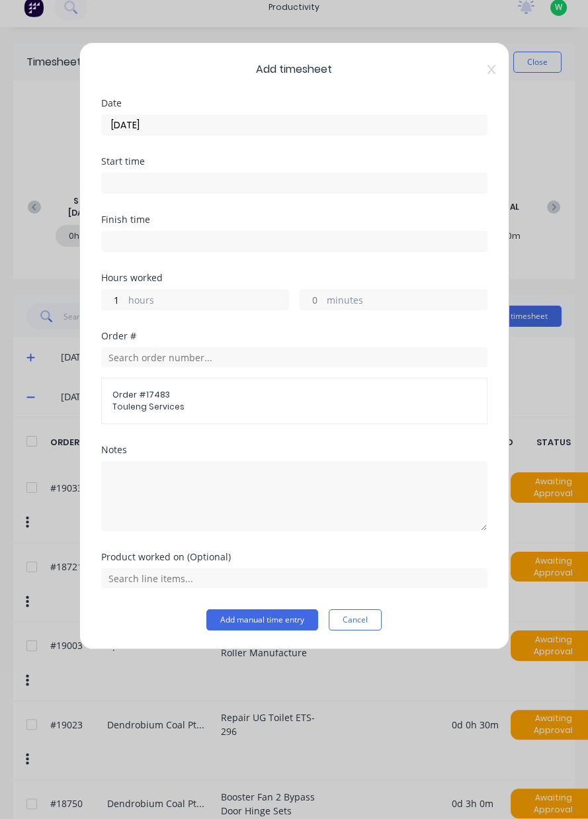
click at [155, 402] on span "Touleng Services" at bounding box center [294, 407] width 364 height 12
click at [187, 571] on input "text" at bounding box center [294, 578] width 386 height 20
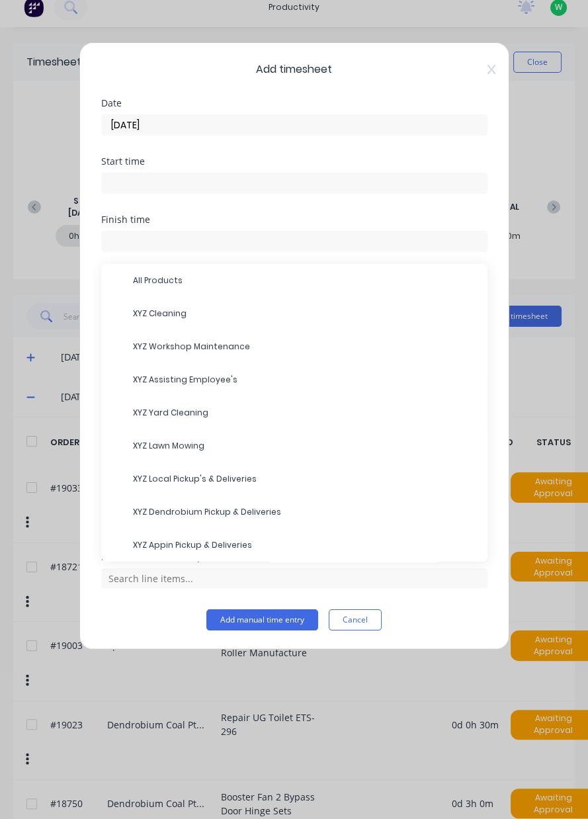
click at [208, 380] on span "XYZ Assisting Employee's" at bounding box center [305, 380] width 344 height 12
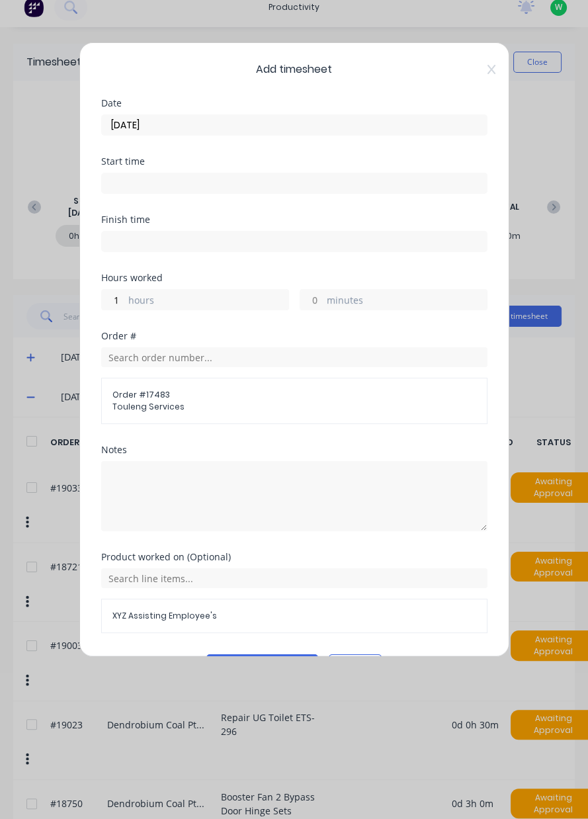
click at [283, 664] on button "Add manual time entry" at bounding box center [262, 664] width 112 height 21
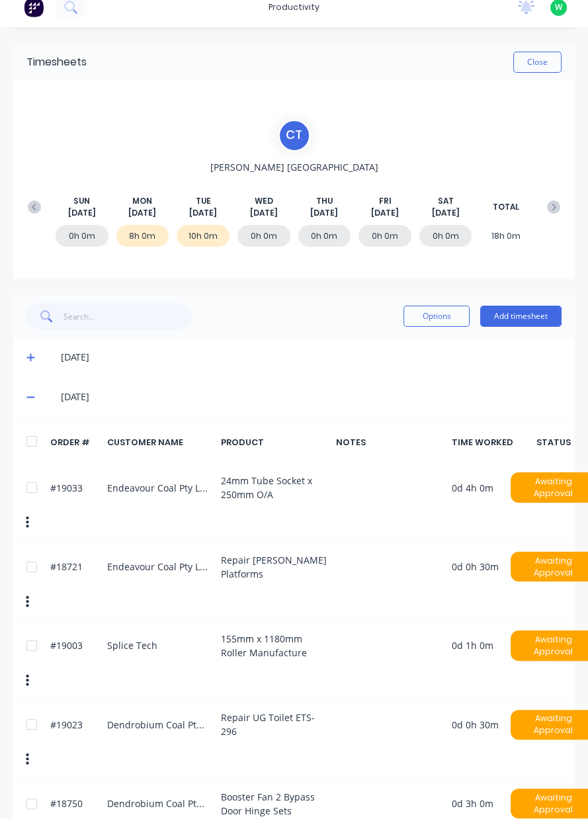
click at [543, 65] on button "Close" at bounding box center [537, 62] width 48 height 21
